Goal: Complete application form: Complete application form

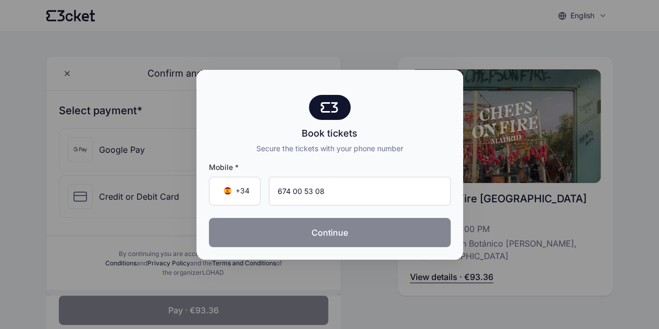
type input "674 00 53 08"
click at [391, 224] on button "Continue" at bounding box center [330, 232] width 242 height 29
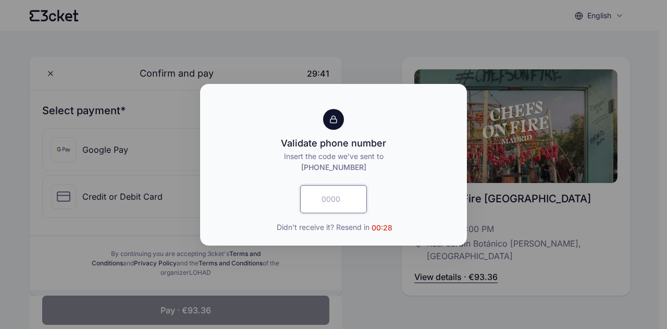
click at [350, 202] on input "text" at bounding box center [333, 199] width 67 height 28
type input "6197"
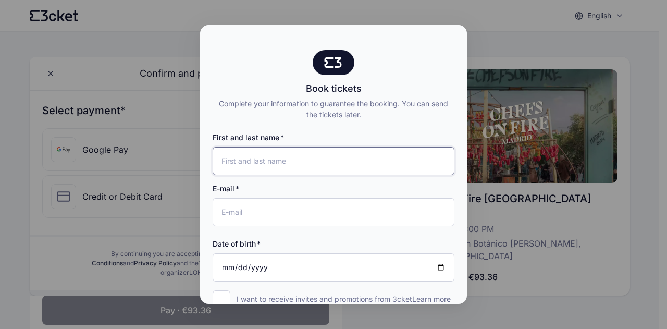
click at [341, 161] on input "First and last name" at bounding box center [334, 161] width 242 height 28
type input "[PERSON_NAME]"
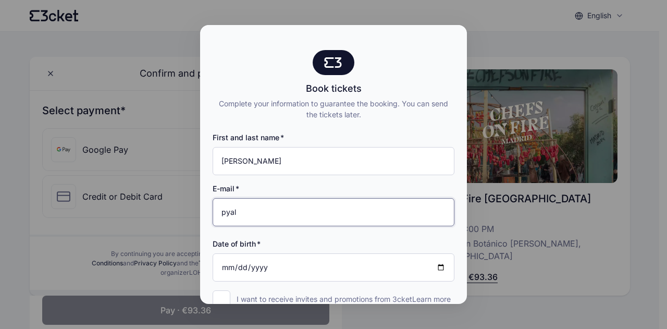
type input "[EMAIL_ADDRESS][DOMAIN_NAME]"
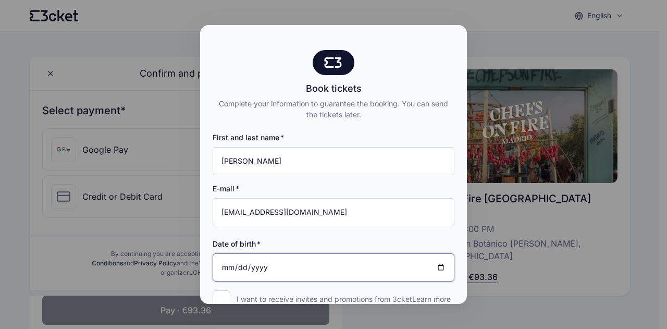
click at [234, 265] on input "Date of birth" at bounding box center [334, 267] width 242 height 28
type input "[DATE]"
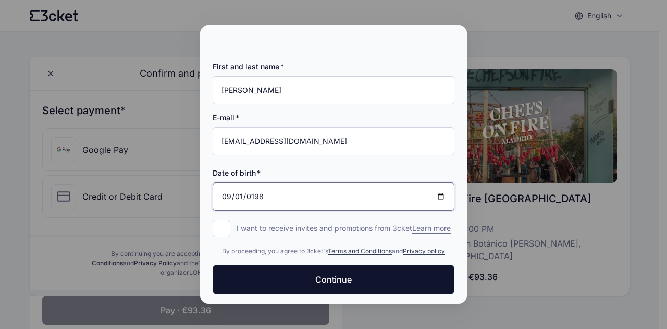
scroll to position [71, 0]
click at [228, 233] on div "I want to receive invites and promotions from 3cket Learn more form.register.op…" at bounding box center [334, 228] width 242 height 10
click at [213, 225] on input "I want to receive invites and promotions from 3cket Learn more form.register.op…" at bounding box center [222, 228] width 18 height 18
checkbox input "true"
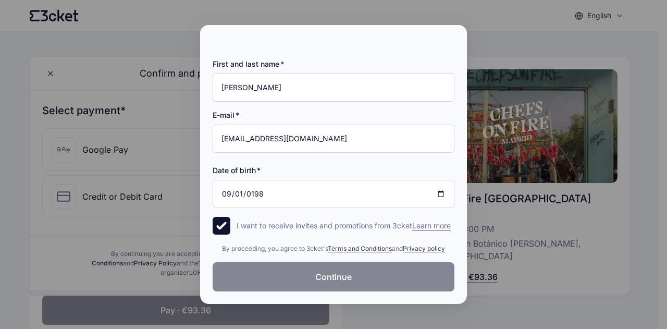
click at [368, 274] on button "Continue" at bounding box center [334, 276] width 242 height 29
